Goal: Transaction & Acquisition: Purchase product/service

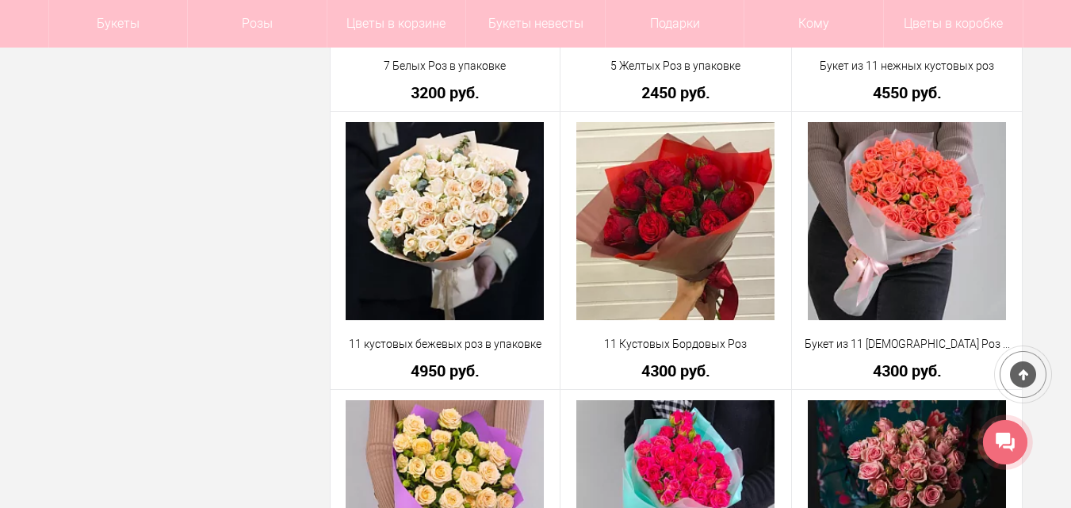
scroll to position [1586, 0]
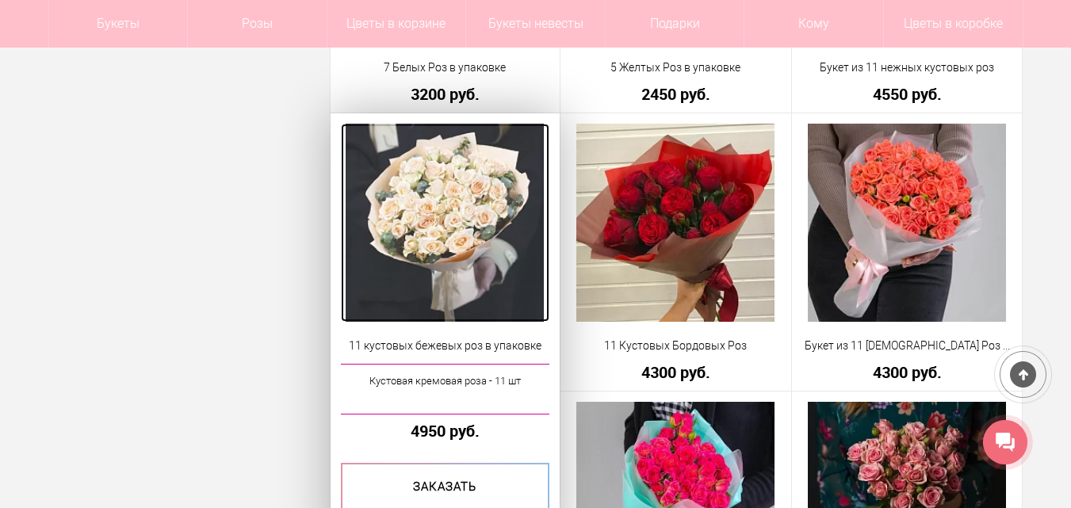
click at [435, 199] on img at bounding box center [445, 223] width 198 height 198
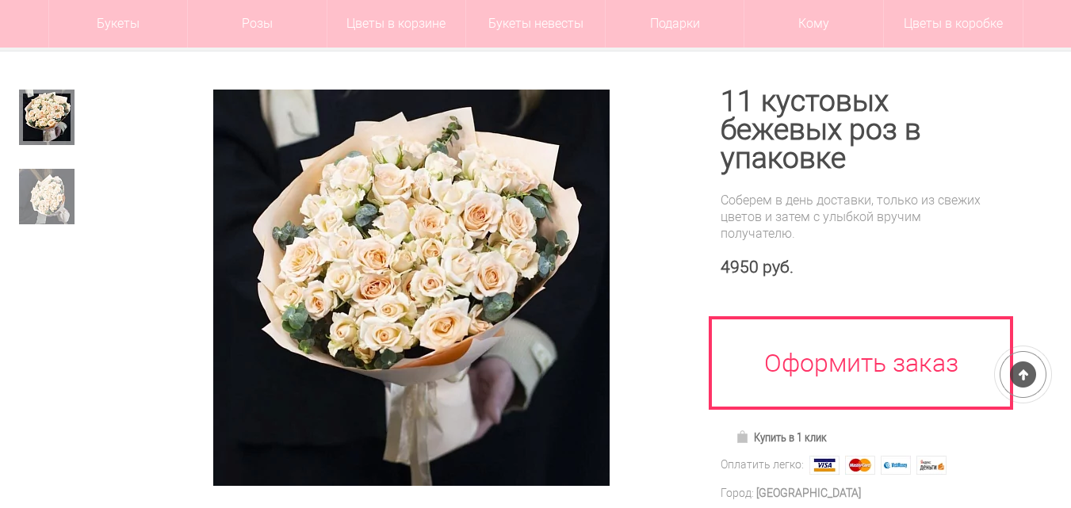
scroll to position [159, 0]
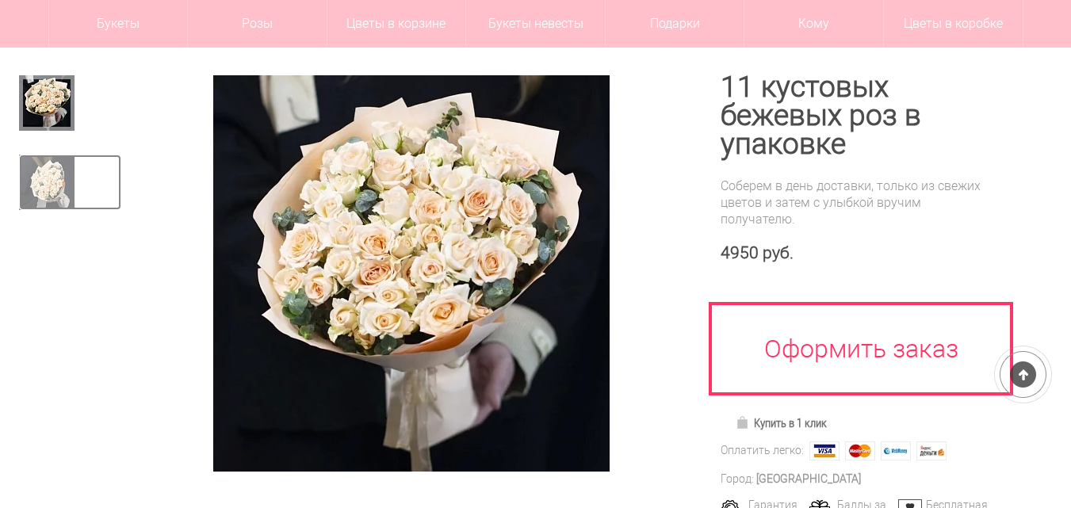
click at [59, 180] on img at bounding box center [47, 183] width 56 height 56
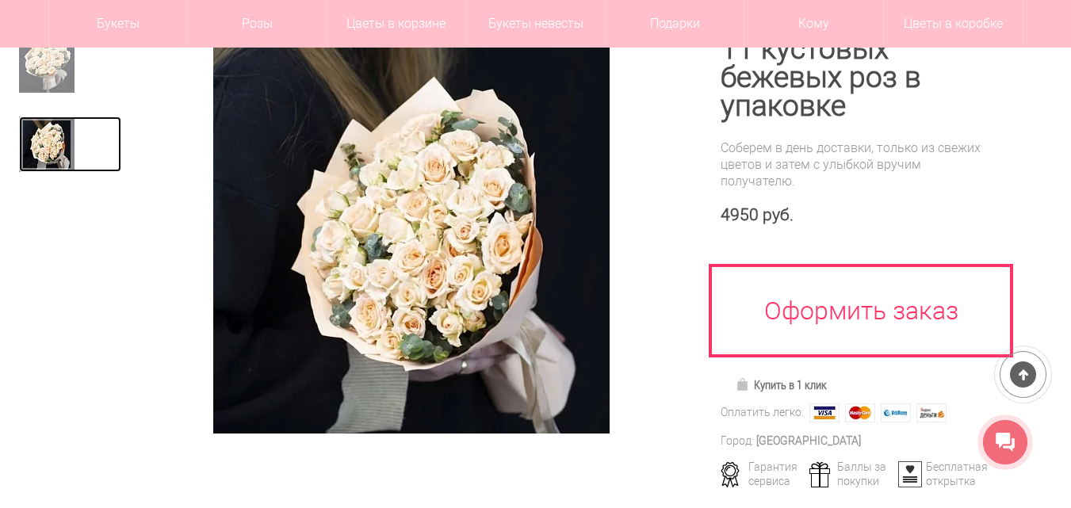
scroll to position [79, 0]
